Goal: Task Accomplishment & Management: Manage account settings

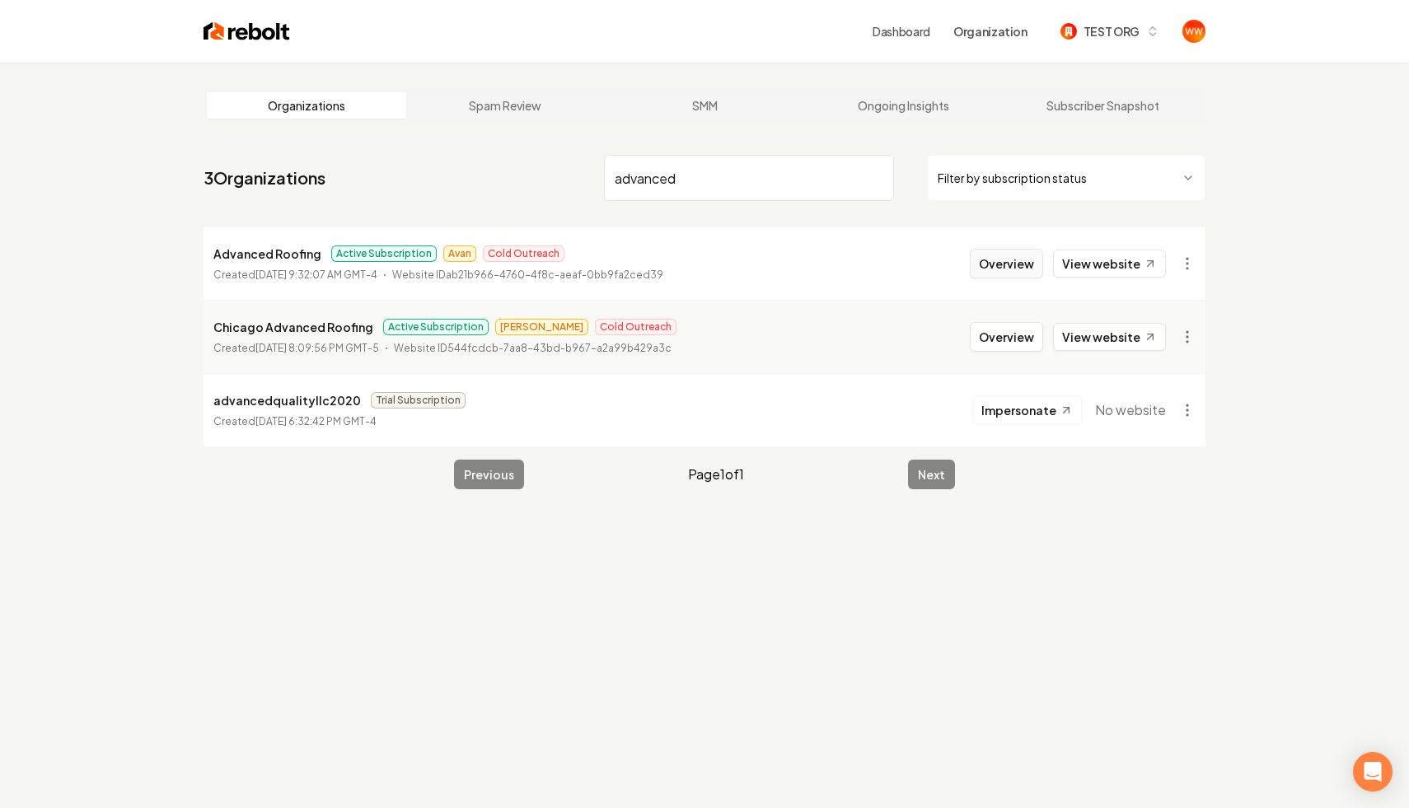
type input "advanced"
click at [1012, 260] on button "Overview" at bounding box center [1006, 264] width 73 height 30
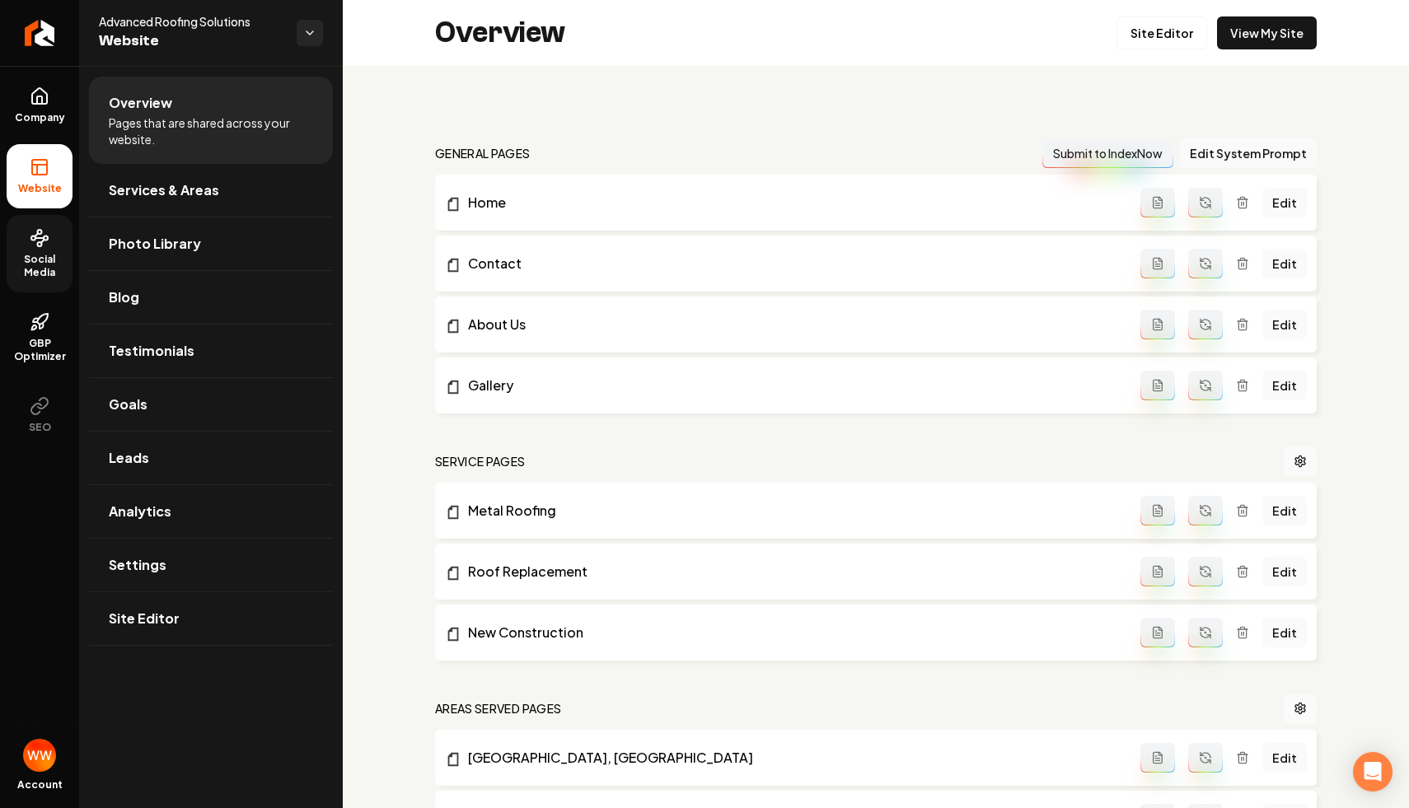
click at [44, 261] on span "Social Media" at bounding box center [40, 266] width 66 height 26
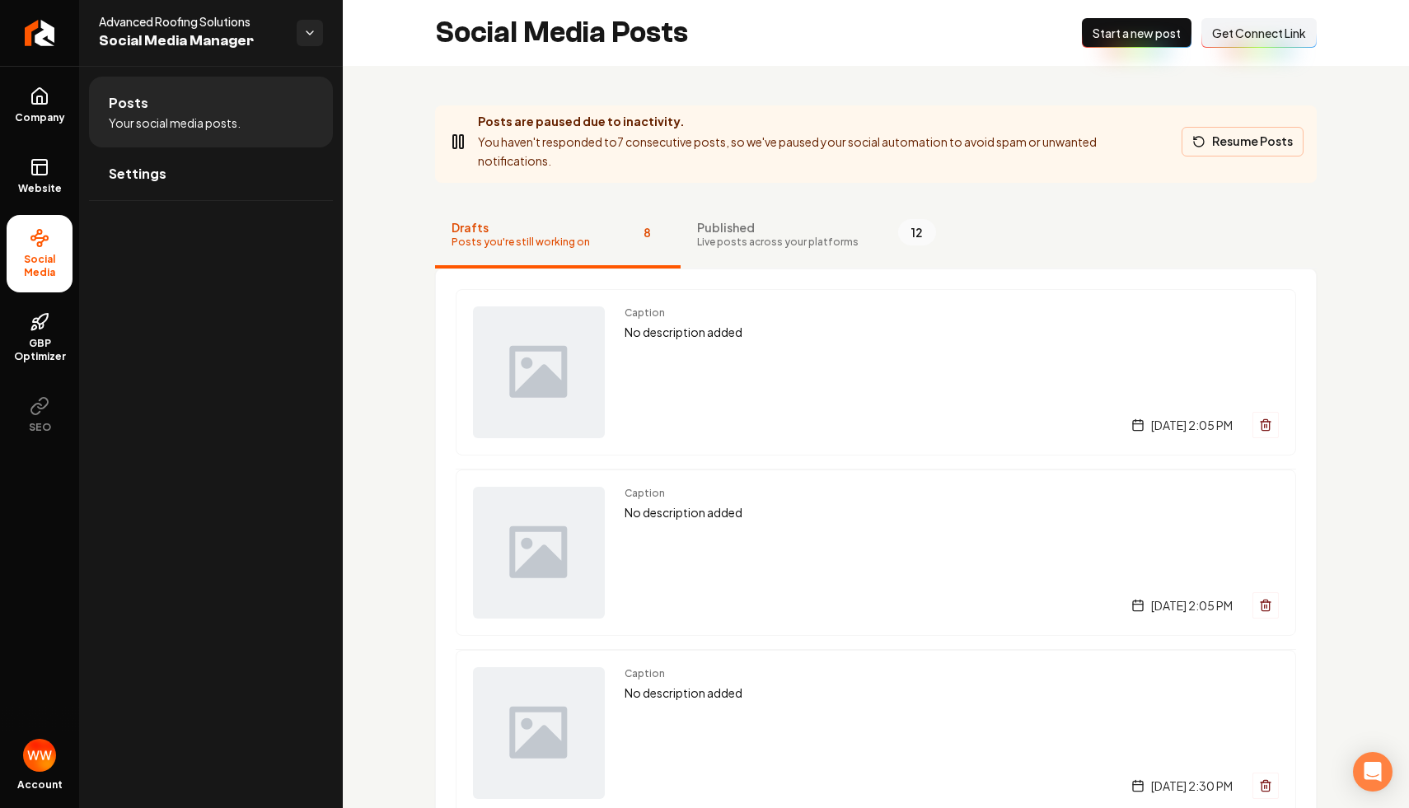
click at [1222, 141] on button "Resume Posts" at bounding box center [1242, 142] width 122 height 30
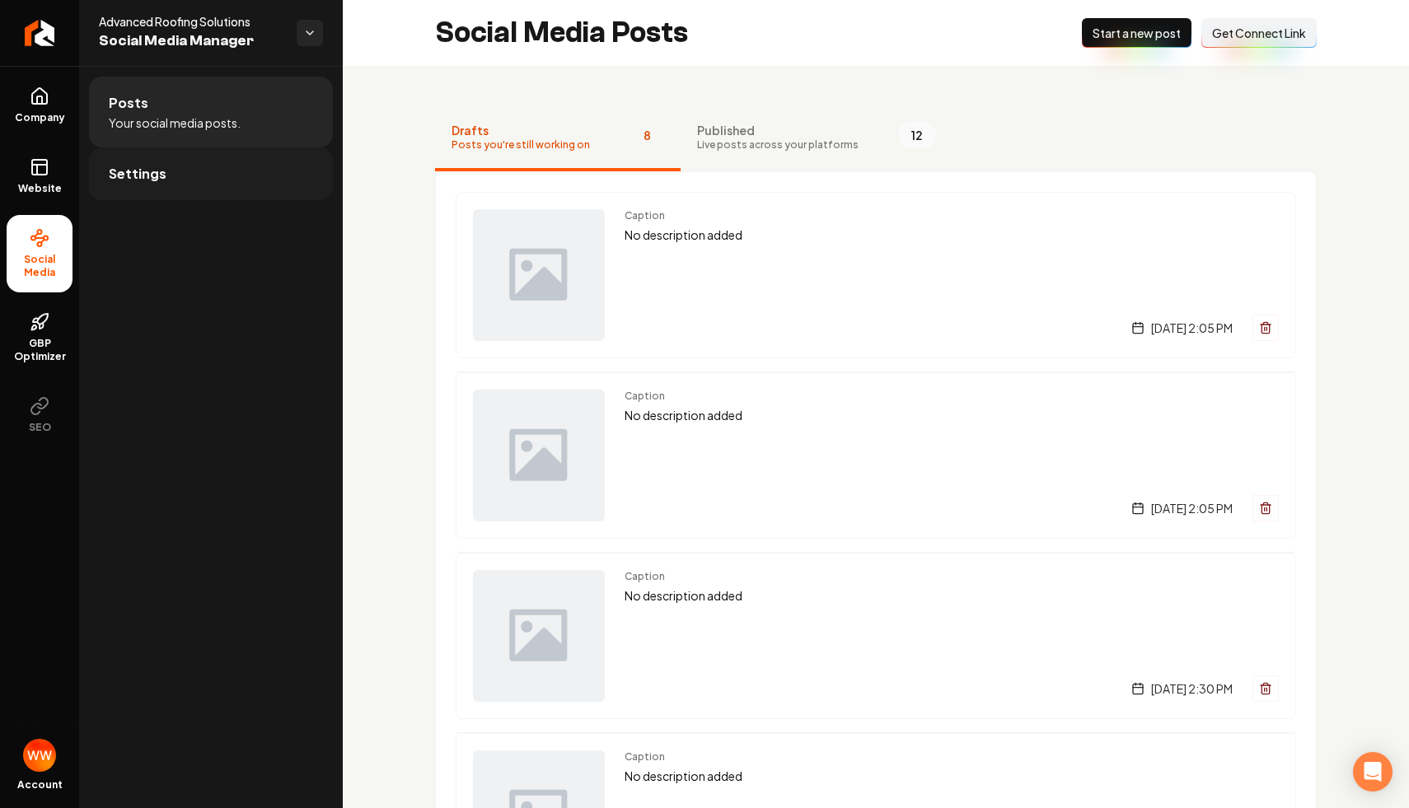
click at [183, 175] on link "Settings" at bounding box center [211, 173] width 244 height 53
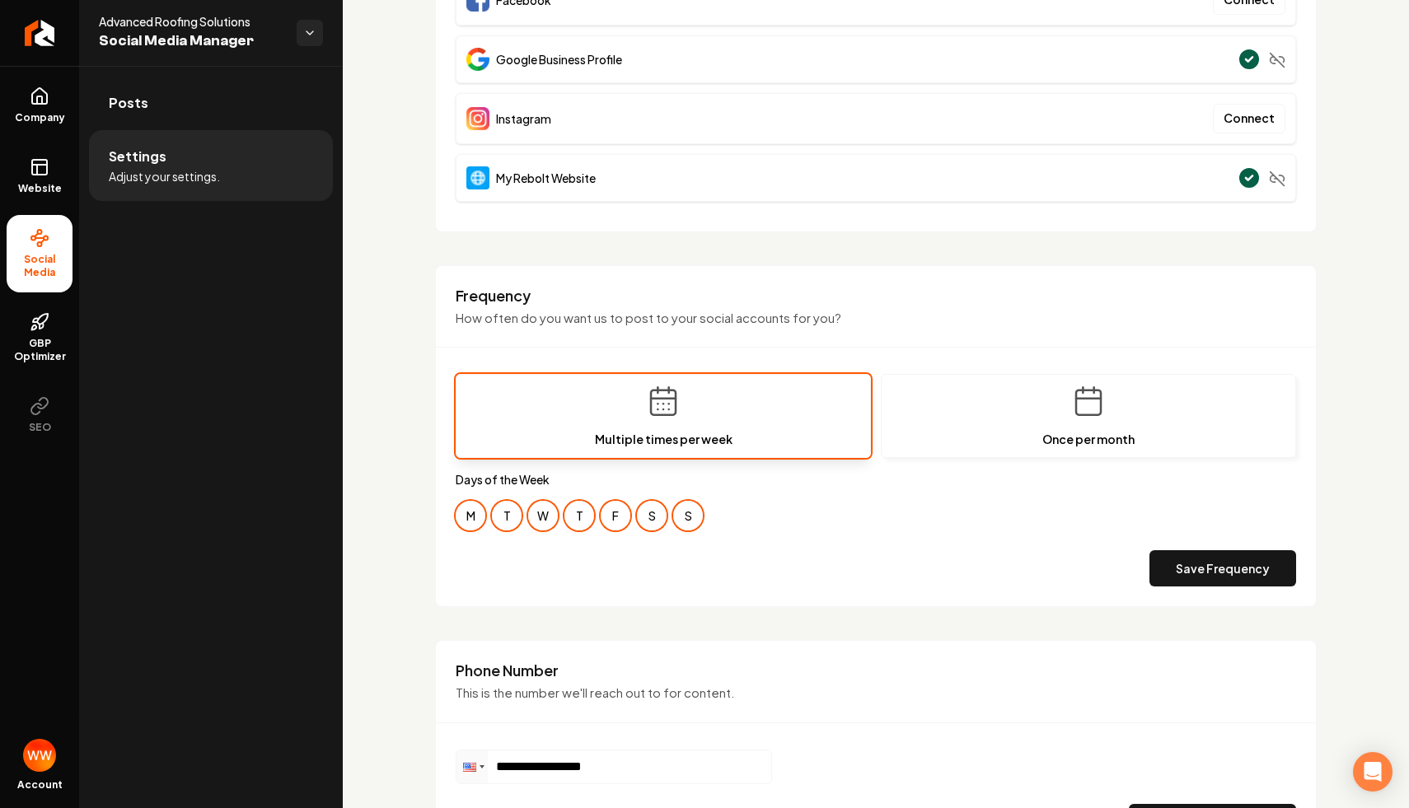
scroll to position [285, 0]
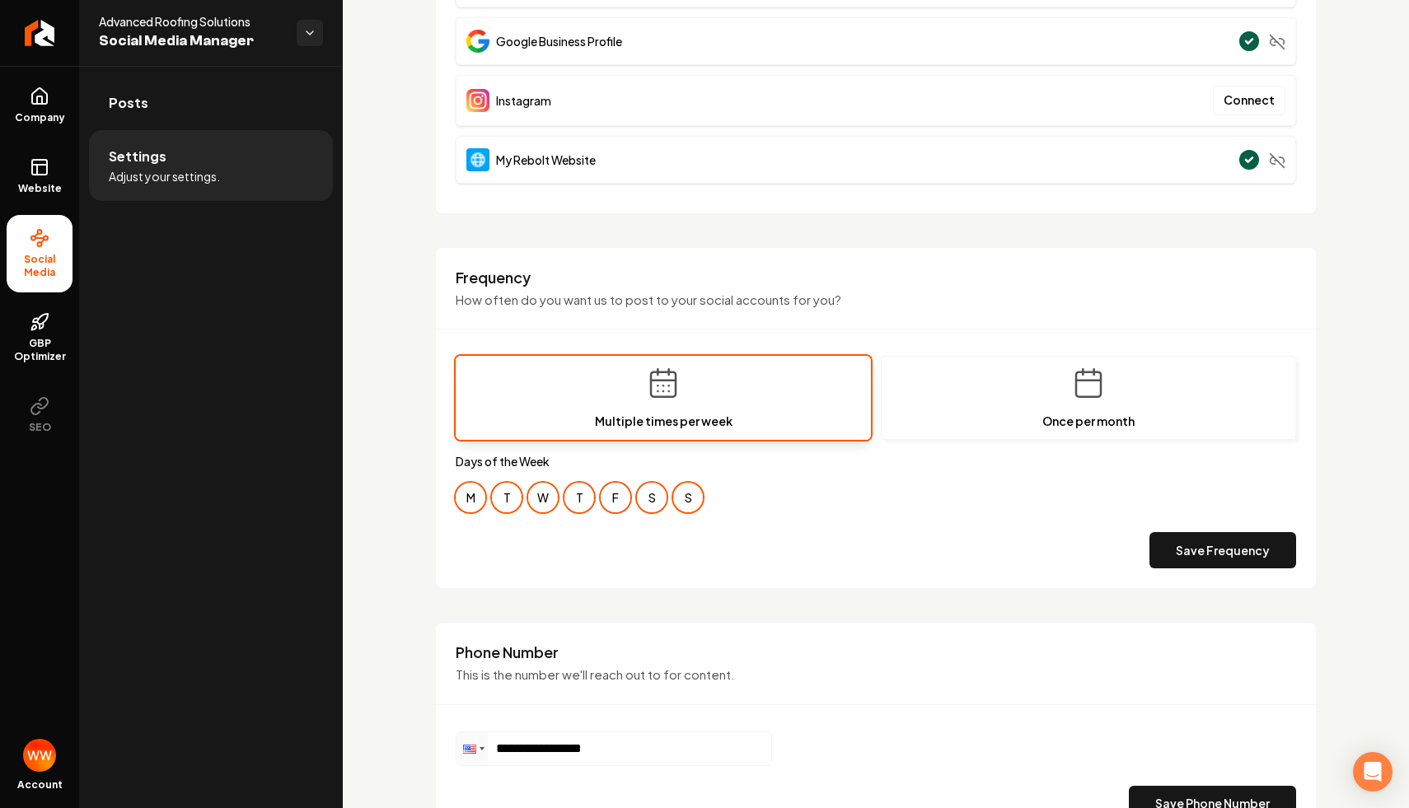
click at [687, 498] on button "S" at bounding box center [688, 498] width 30 height 30
click at [652, 501] on button "S" at bounding box center [652, 498] width 30 height 30
click at [503, 503] on button "T" at bounding box center [507, 498] width 30 height 30
click at [586, 501] on button "T" at bounding box center [579, 498] width 30 height 30
click at [500, 501] on button "T" at bounding box center [507, 498] width 30 height 30
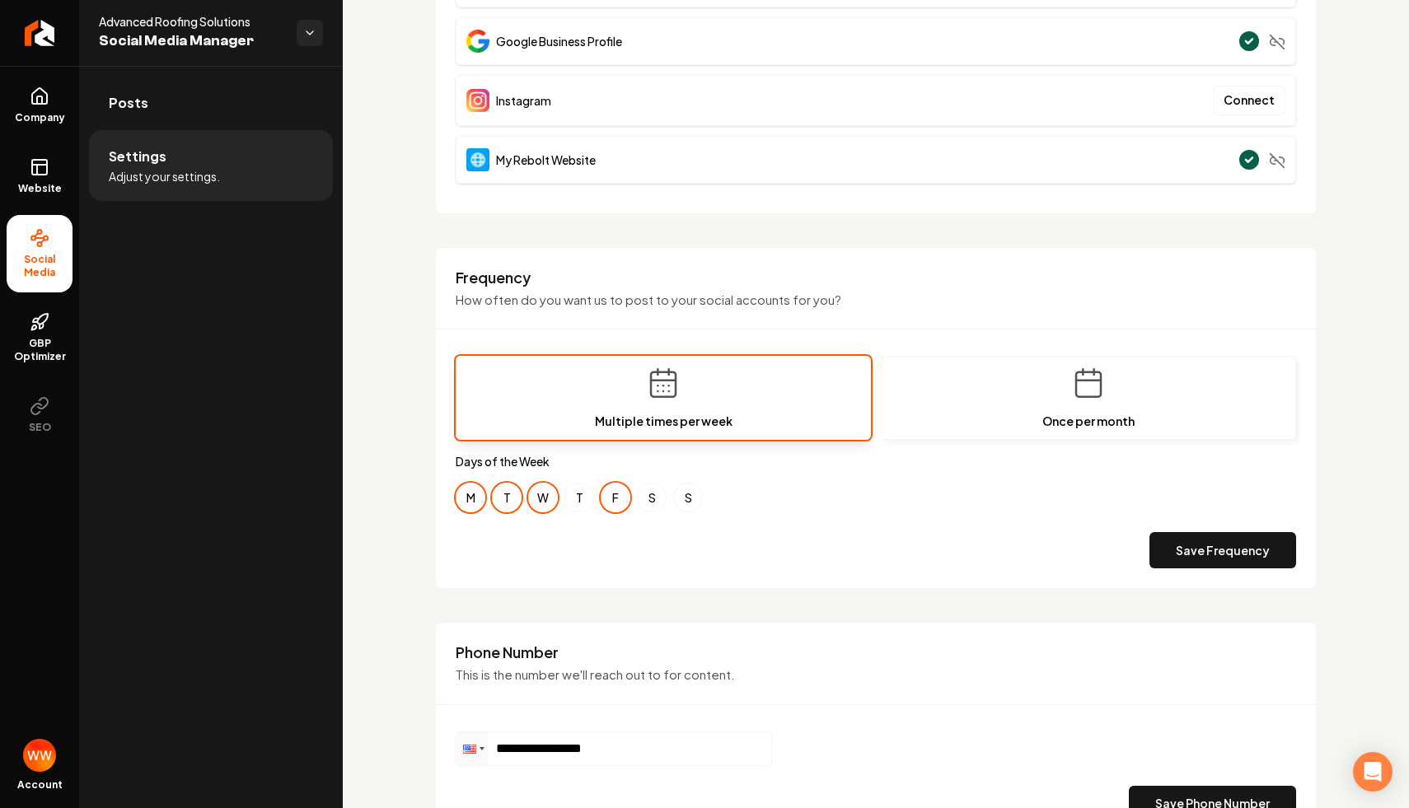
click at [463, 512] on div "Multiple times per week Once per month Days of the Week M T W T F S S Save Freq…" at bounding box center [876, 462] width 840 height 213
click at [468, 498] on button "M" at bounding box center [471, 498] width 30 height 30
click at [569, 495] on button "T" at bounding box center [579, 498] width 30 height 30
click at [541, 498] on button "W" at bounding box center [543, 498] width 30 height 30
click at [625, 505] on button "F" at bounding box center [616, 498] width 30 height 30
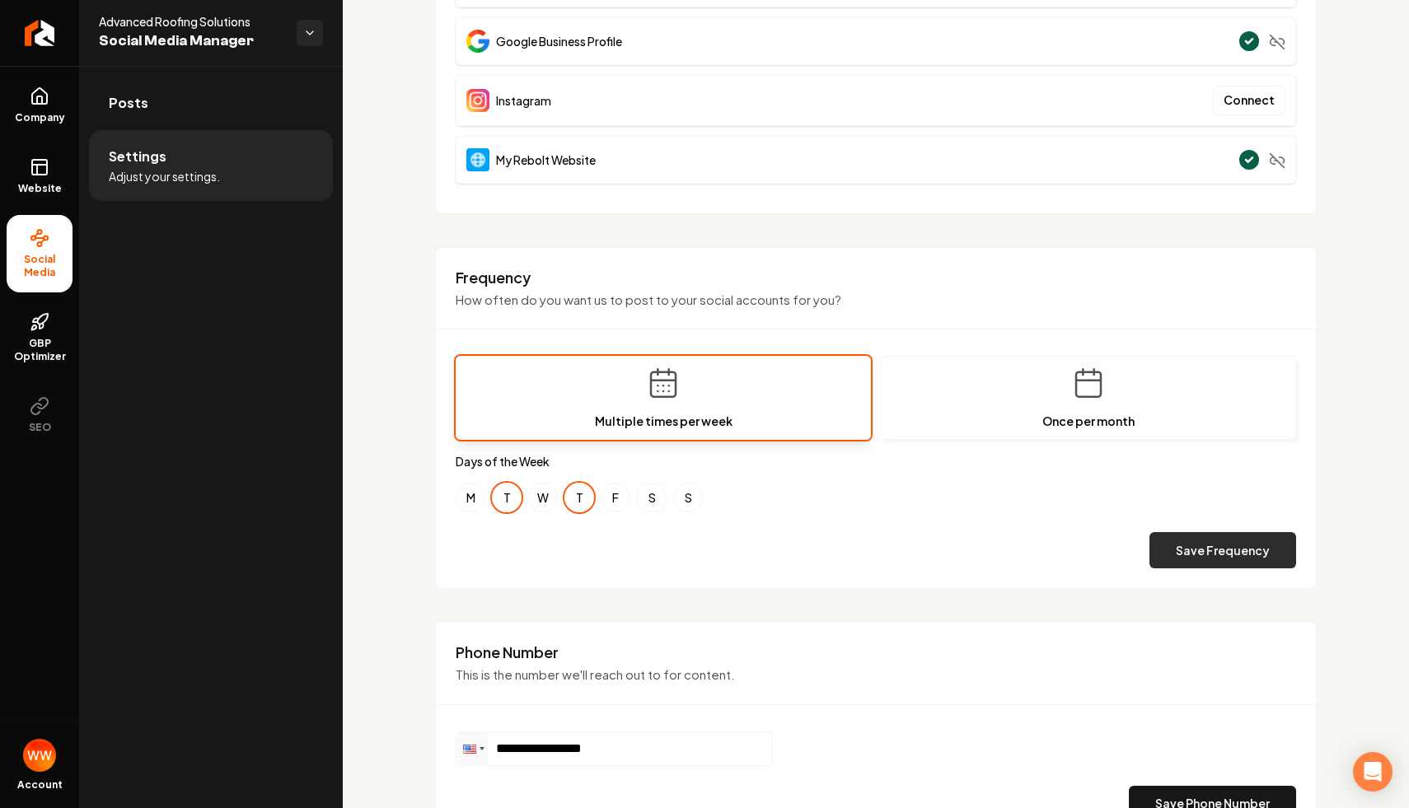
click at [1216, 548] on button "Save Frequency" at bounding box center [1222, 550] width 147 height 36
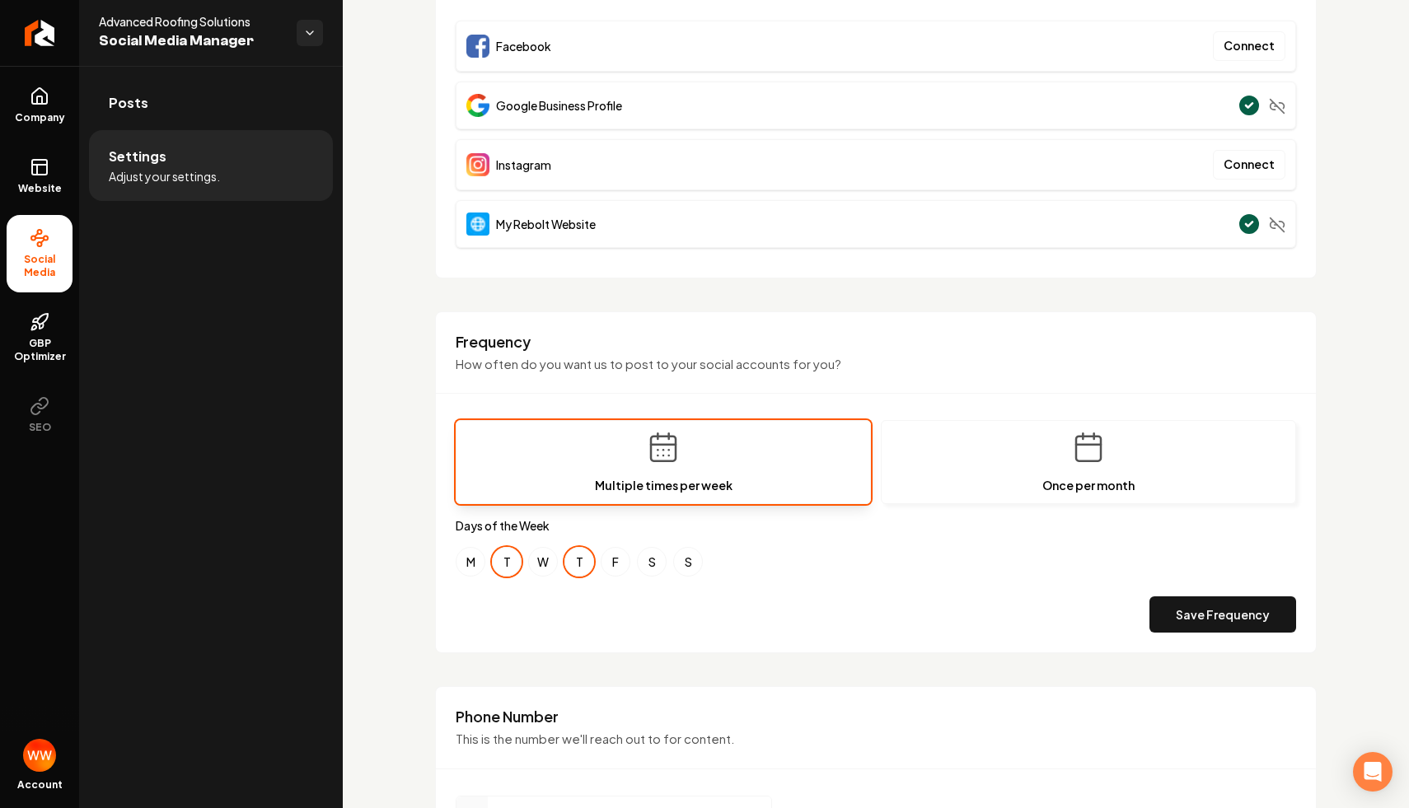
scroll to position [0, 0]
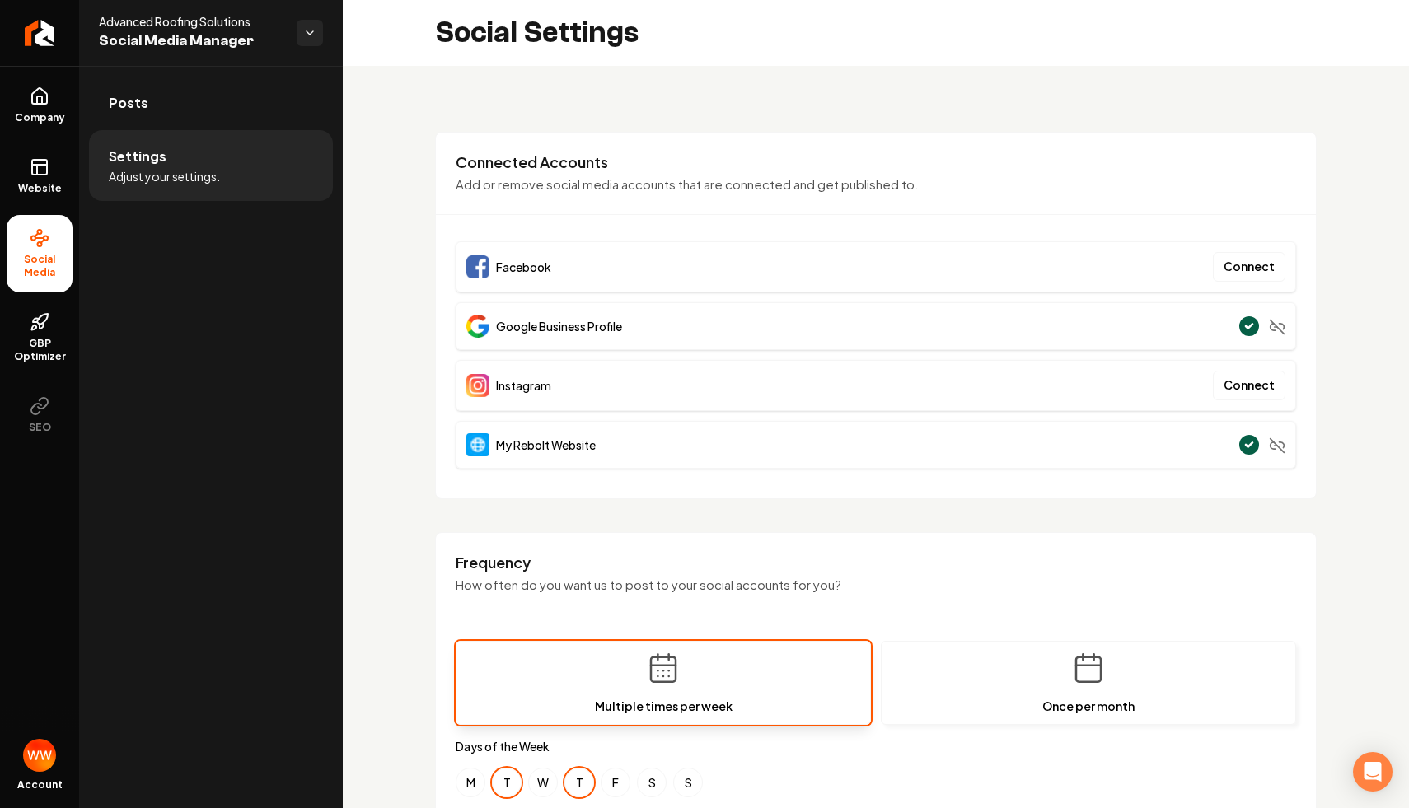
click at [1076, 199] on div "Connected Accounts Add or remove social media accounts that are connected and g…" at bounding box center [876, 183] width 880 height 63
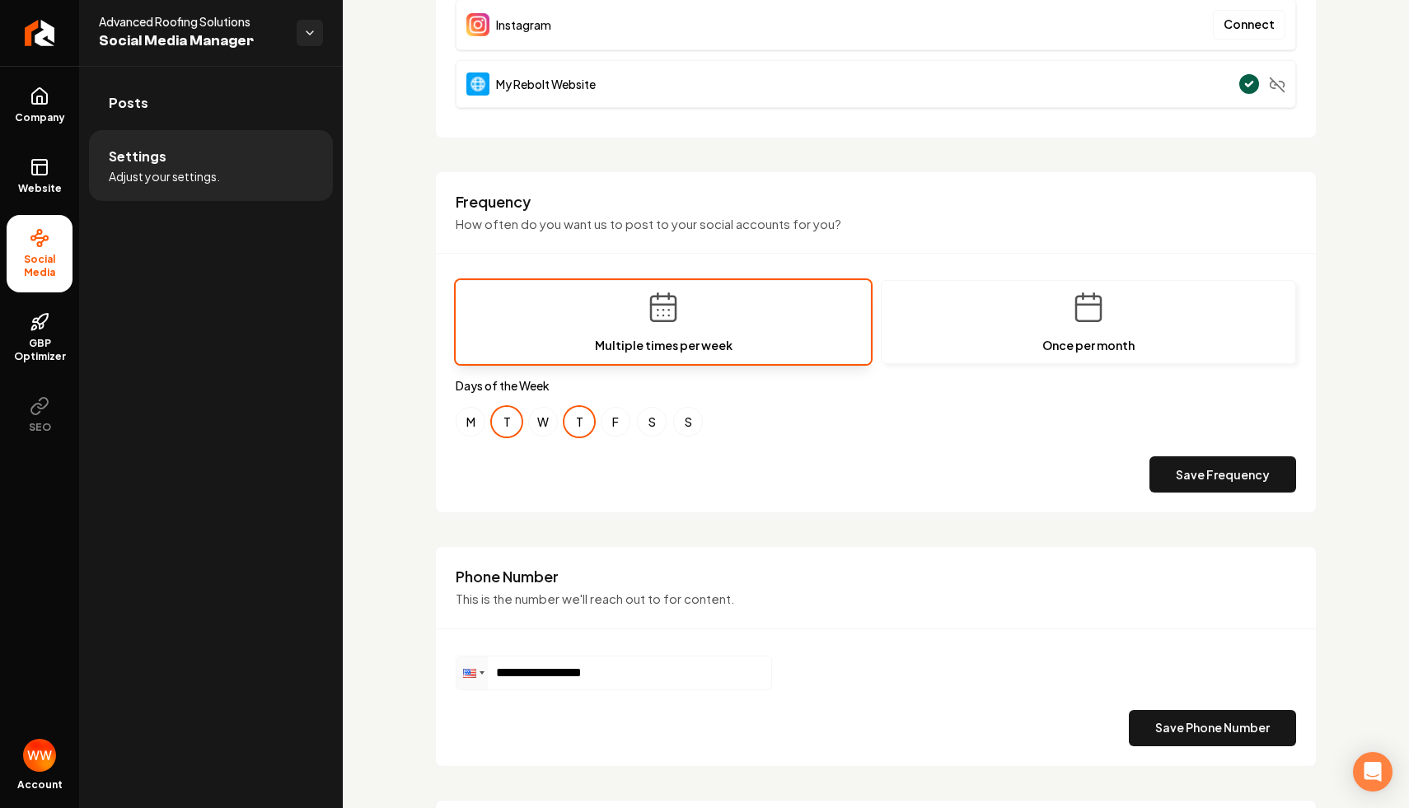
scroll to position [360, 0]
click at [474, 420] on button "M" at bounding box center [471, 423] width 30 height 30
click at [511, 422] on button "T" at bounding box center [507, 423] width 30 height 30
click at [543, 420] on button "W" at bounding box center [543, 423] width 30 height 30
click at [596, 423] on div "M T W T F S S" at bounding box center [876, 423] width 840 height 30
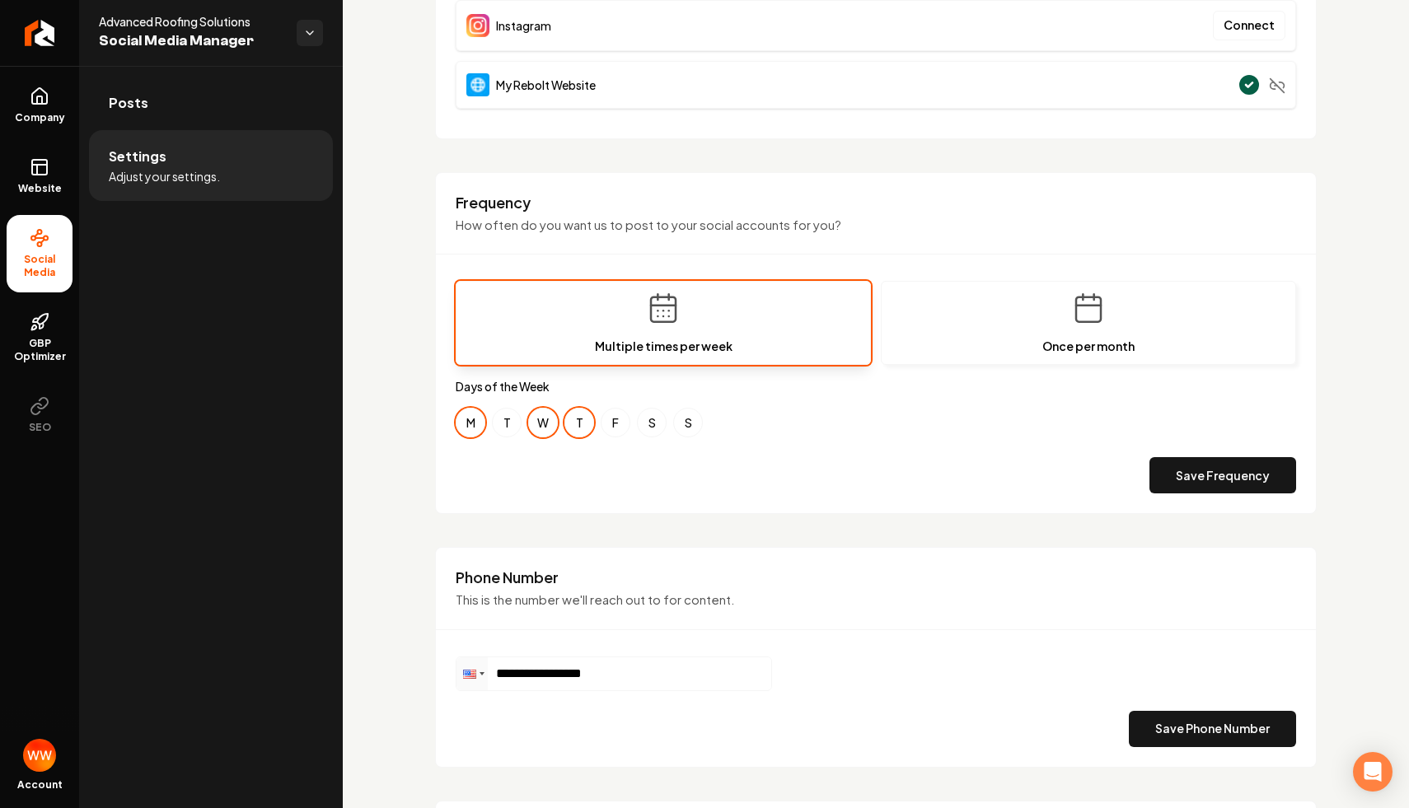
click at [596, 423] on div "M T W T F S S" at bounding box center [876, 423] width 840 height 30
click at [623, 423] on button "F" at bounding box center [616, 423] width 30 height 30
click at [578, 419] on button "T" at bounding box center [579, 423] width 30 height 30
click at [1253, 478] on button "Save Frequency" at bounding box center [1222, 475] width 147 height 36
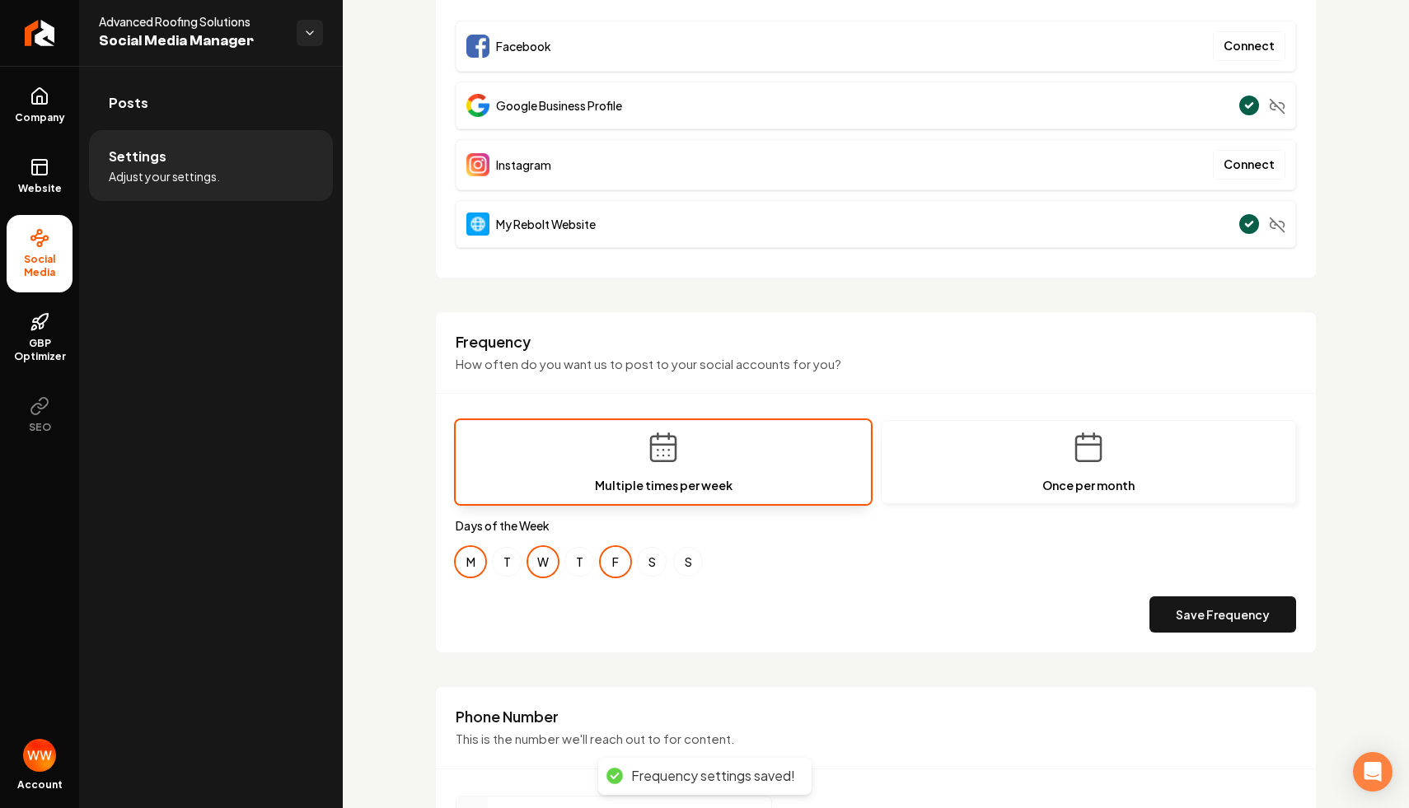
scroll to position [0, 0]
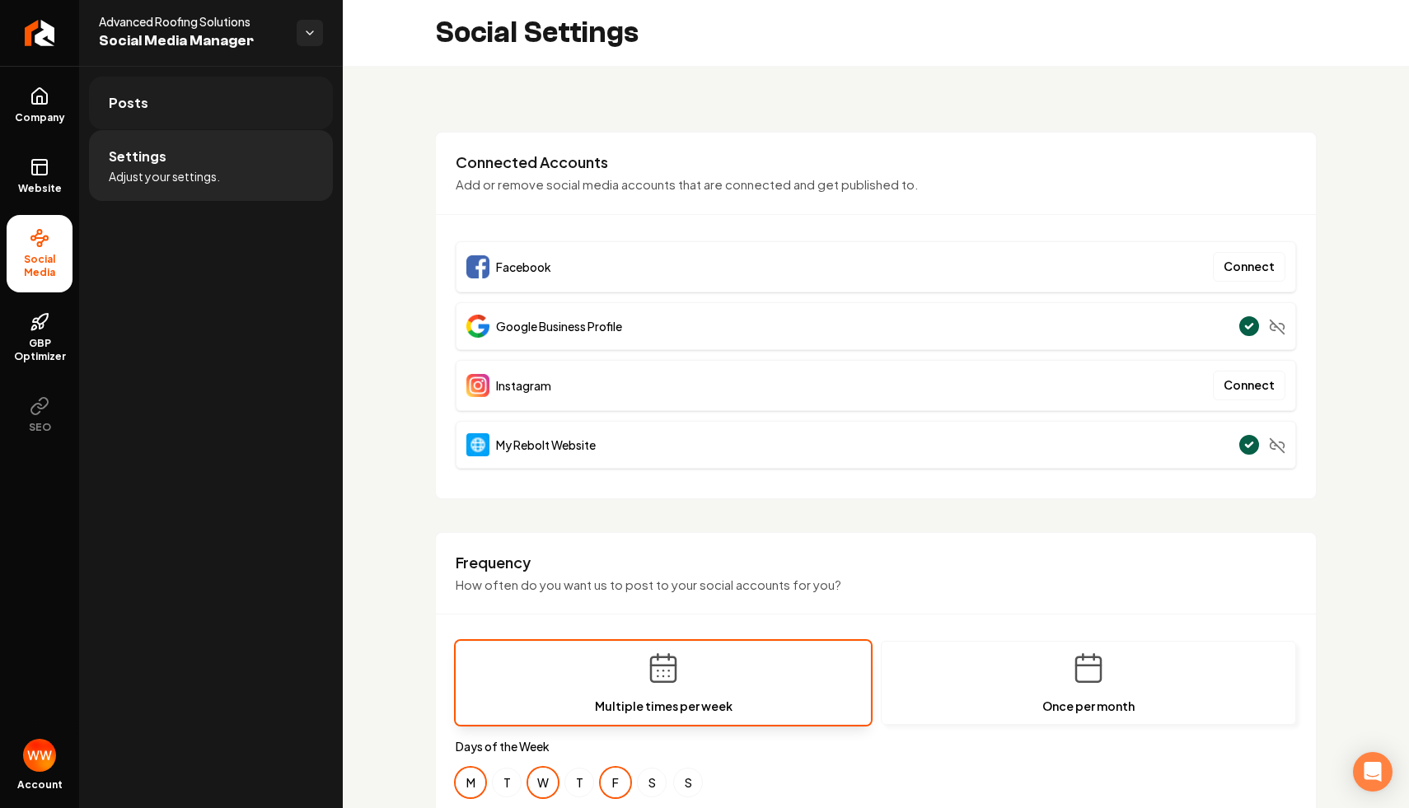
click at [191, 103] on link "Posts" at bounding box center [211, 103] width 244 height 53
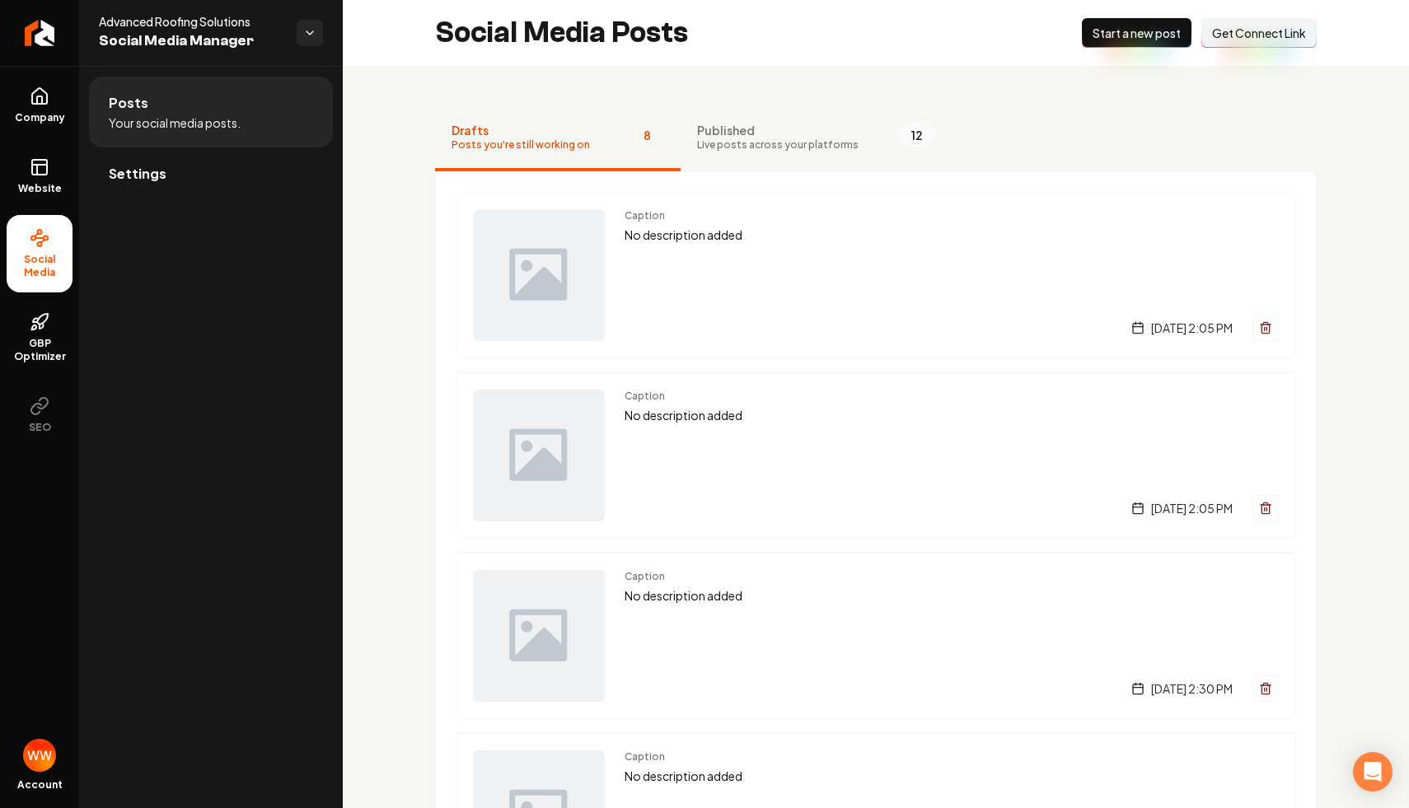
click at [1129, 35] on span "Start a new post" at bounding box center [1136, 33] width 88 height 16
click at [1038, 133] on nav "Drafts Posts you're still working on 9 Published Live posts across your platfor…" at bounding box center [876, 138] width 882 height 66
click at [828, 129] on span "Published" at bounding box center [777, 130] width 161 height 16
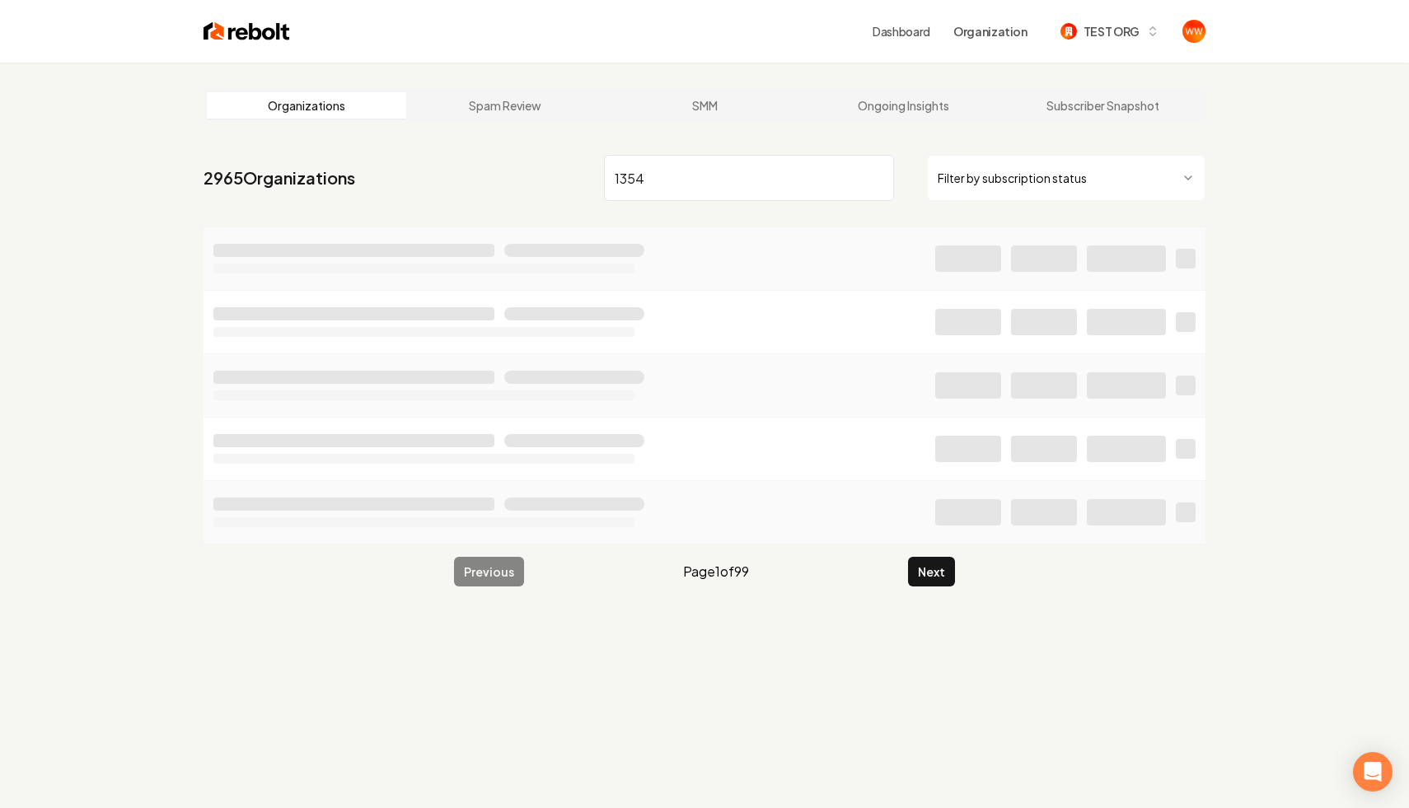
type input "1354"
